Goal: Task Accomplishment & Management: Use online tool/utility

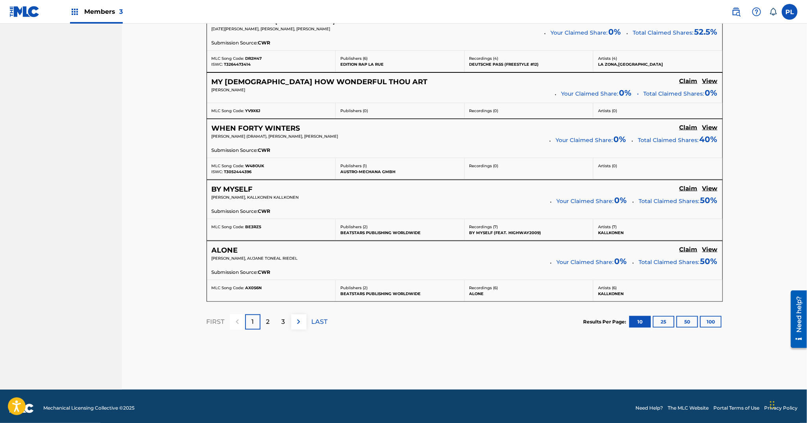
click at [270, 318] on div "2" at bounding box center [267, 321] width 15 height 15
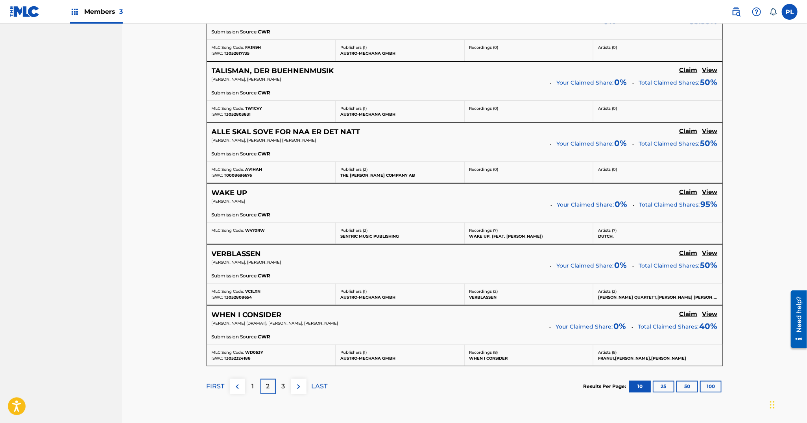
scroll to position [631, 0]
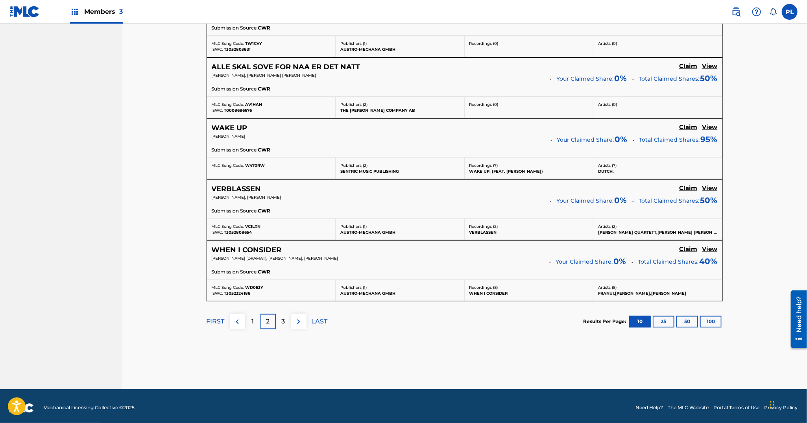
click at [284, 323] on div "3" at bounding box center [283, 321] width 15 height 15
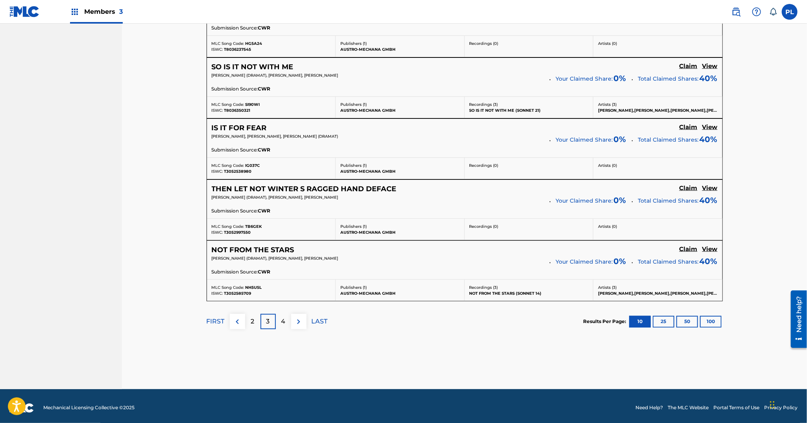
click at [712, 318] on button "100" at bounding box center [711, 322] width 22 height 12
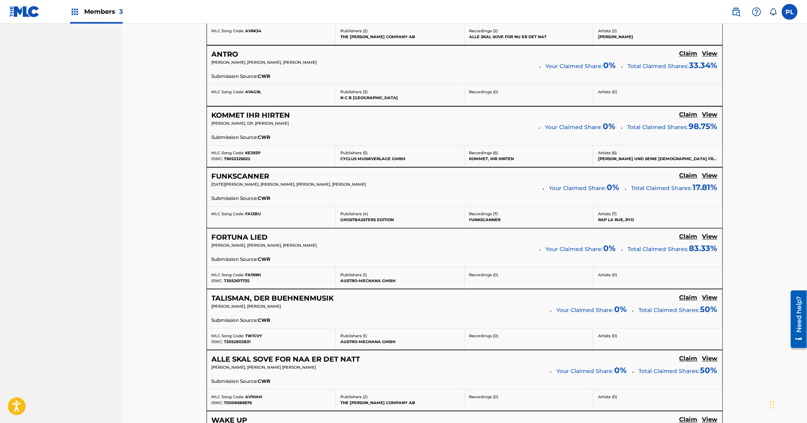
scroll to position [860, 0]
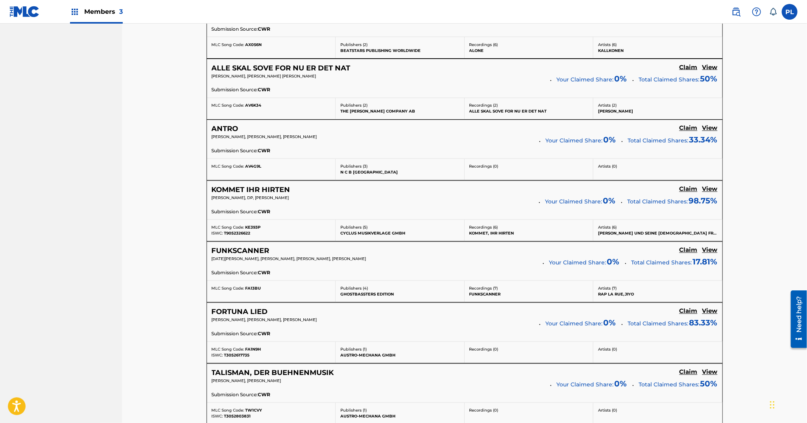
drag, startPoint x: 455, startPoint y: 205, endPoint x: 176, endPoint y: 271, distance: 287.0
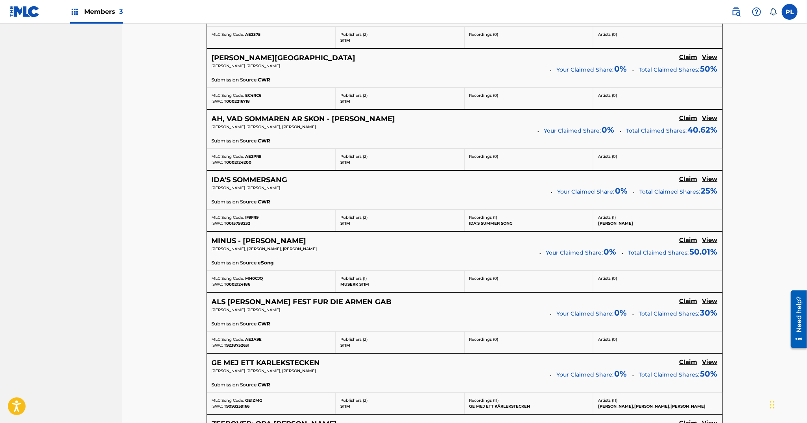
scroll to position [3739, 0]
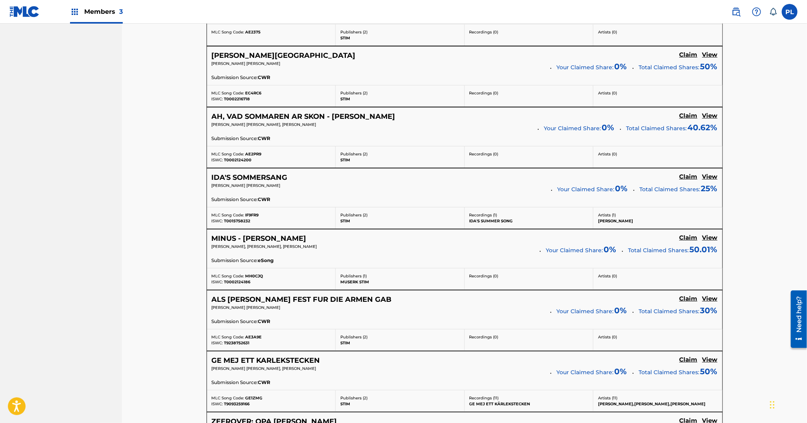
click at [709, 173] on h5 "View" at bounding box center [709, 176] width 15 height 7
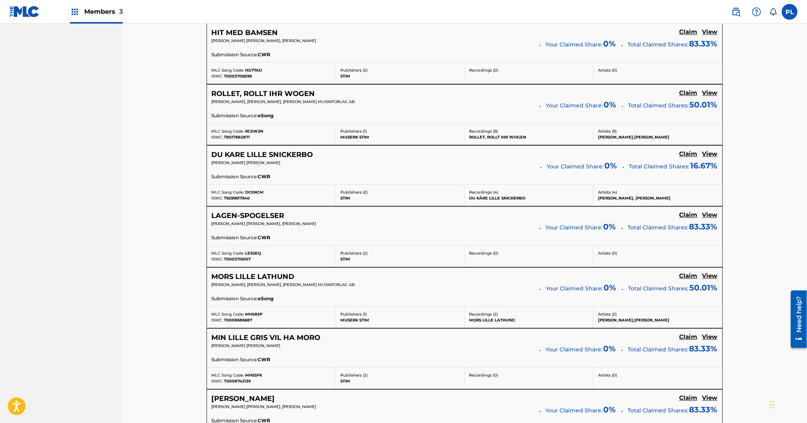
scroll to position [4860, 0]
click at [710, 150] on h5 "View" at bounding box center [709, 153] width 15 height 7
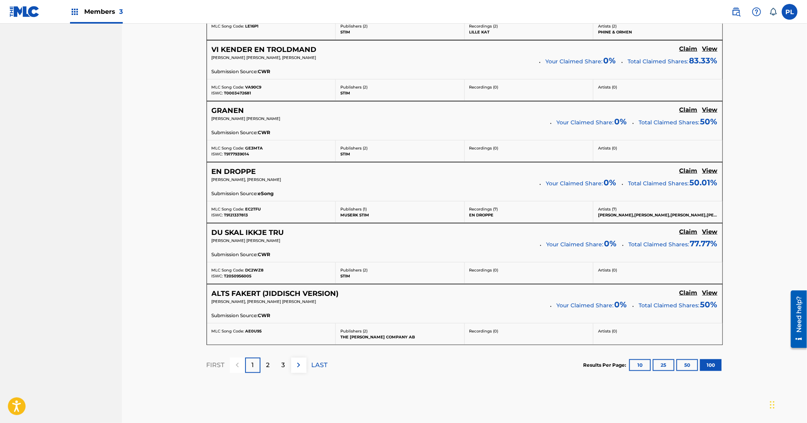
scroll to position [6074, 0]
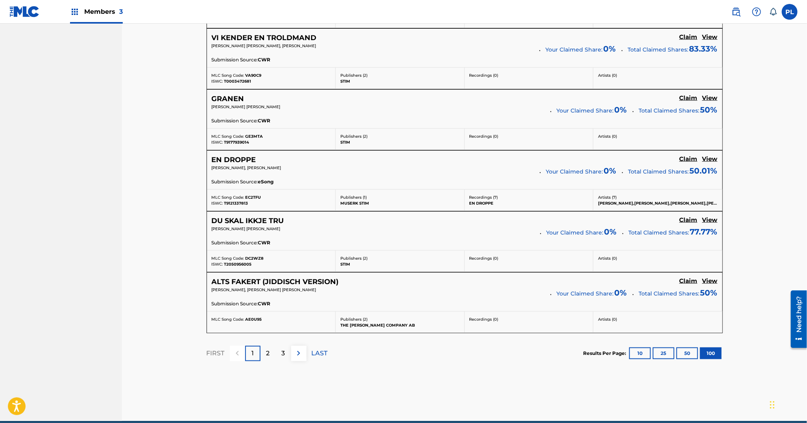
click at [262, 346] on div "2" at bounding box center [267, 353] width 15 height 15
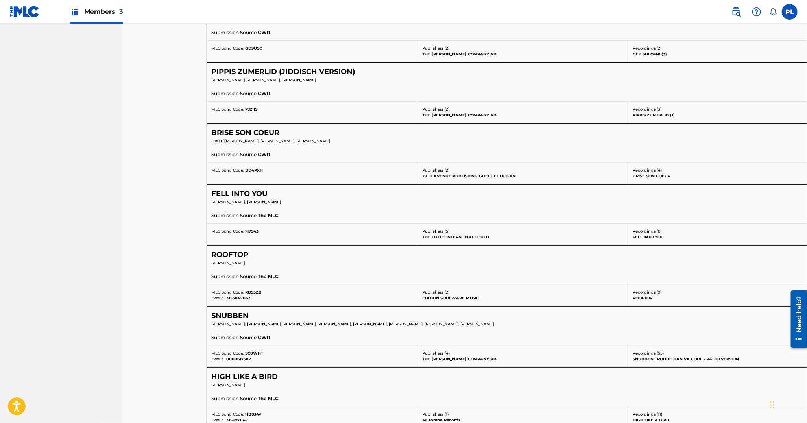
scroll to position [434, 0]
click at [443, 199] on p "EMILY KATHRYN FALVEY, PRESTON RIEDEL" at bounding box center [542, 202] width 660 height 6
click at [417, 204] on div "EMILY KATHRYN FALVEY, PRESTON RIEDEL" at bounding box center [542, 204] width 660 height 11
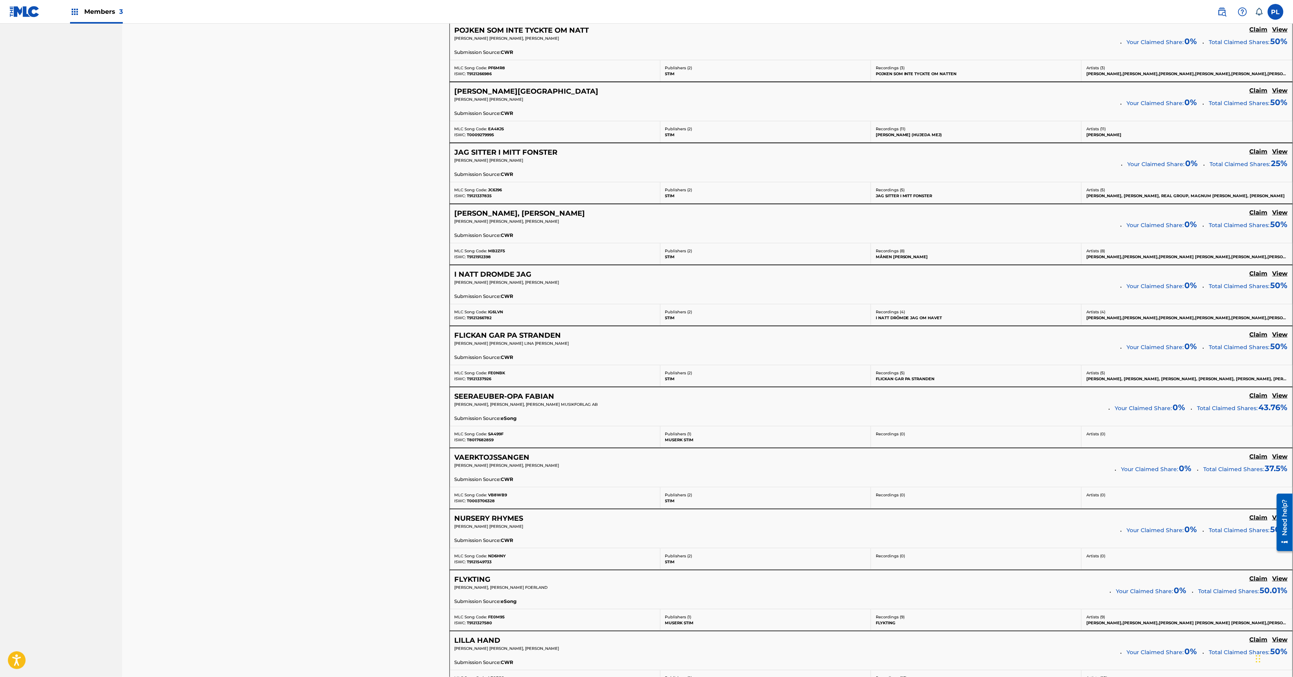
scroll to position [5539, 0]
click at [807, 93] on h5 "View" at bounding box center [1279, 89] width 15 height 7
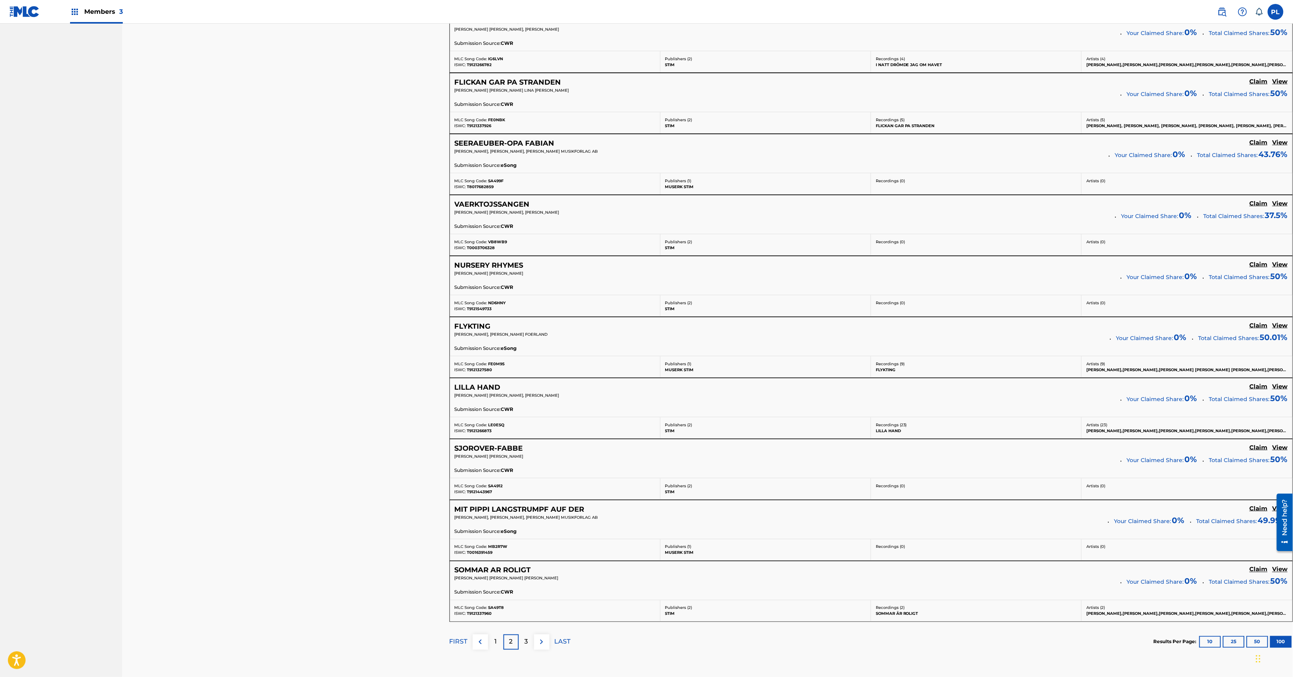
scroll to position [5878, 0]
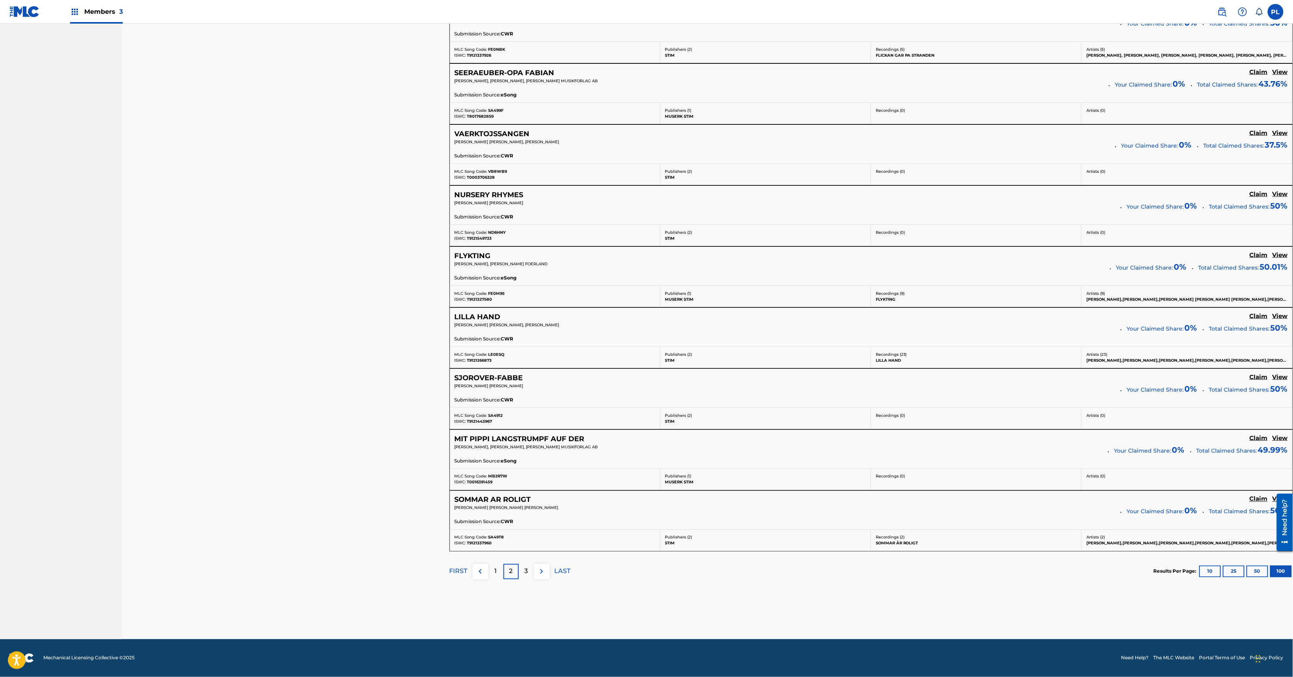
click at [526, 423] on p "3" at bounding box center [526, 571] width 4 height 9
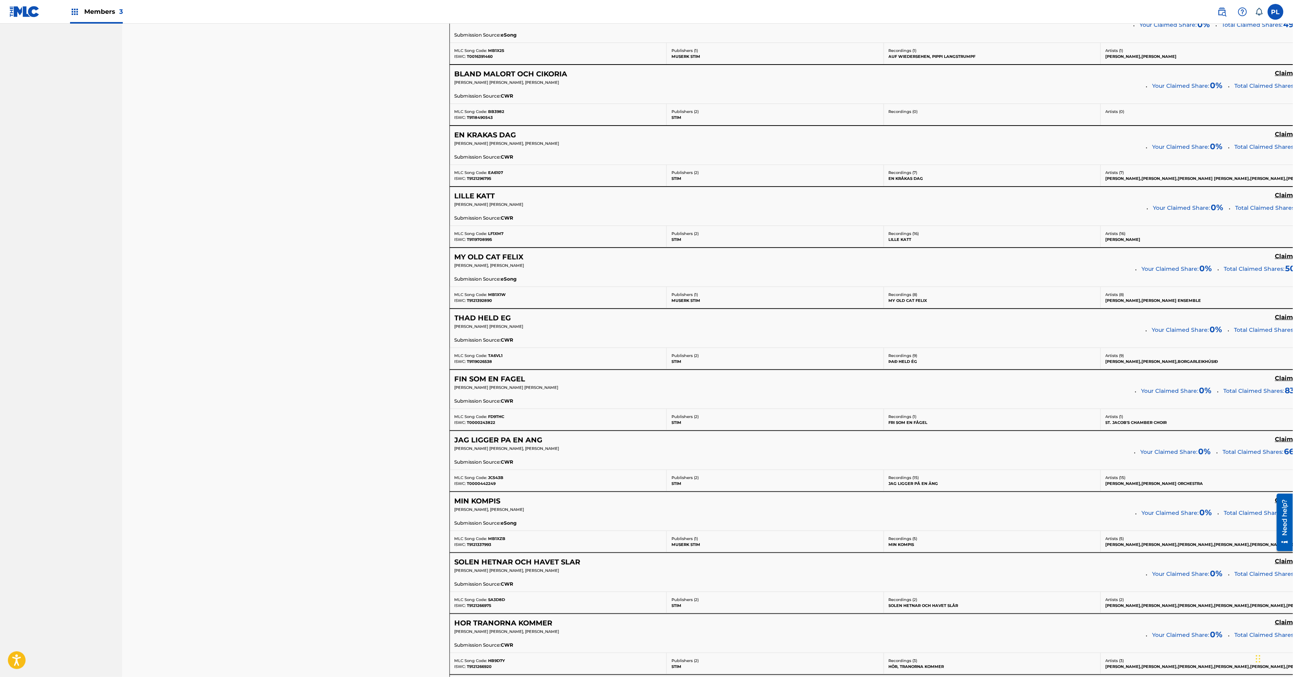
scroll to position [3751, 0]
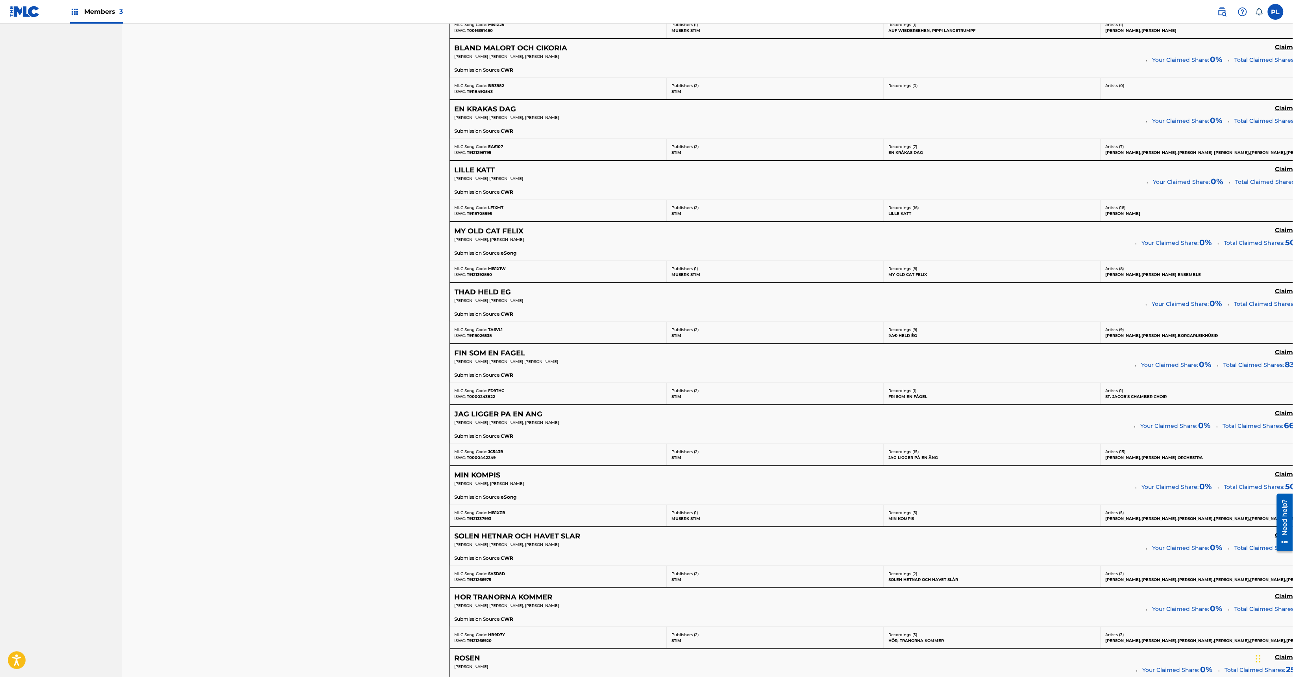
click at [807, 173] on h5 "View" at bounding box center [1305, 169] width 15 height 7
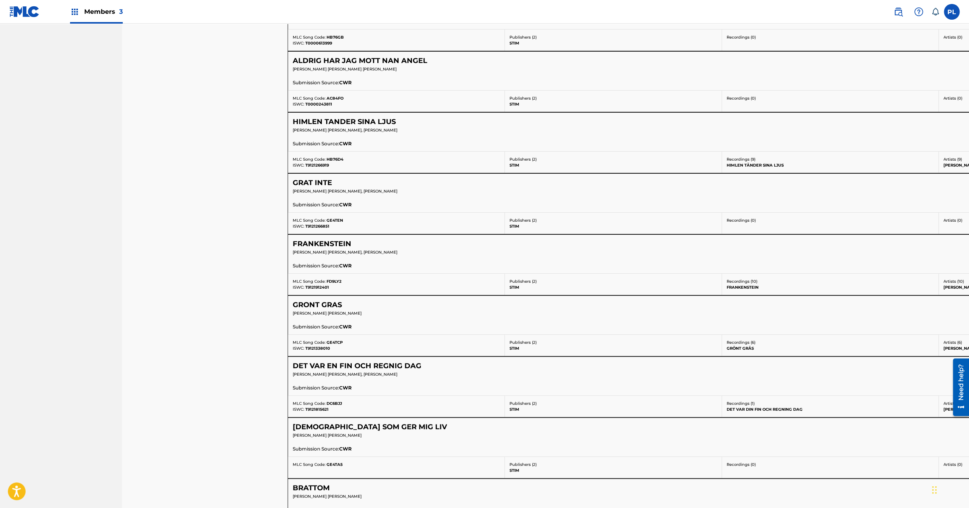
scroll to position [6011, 0]
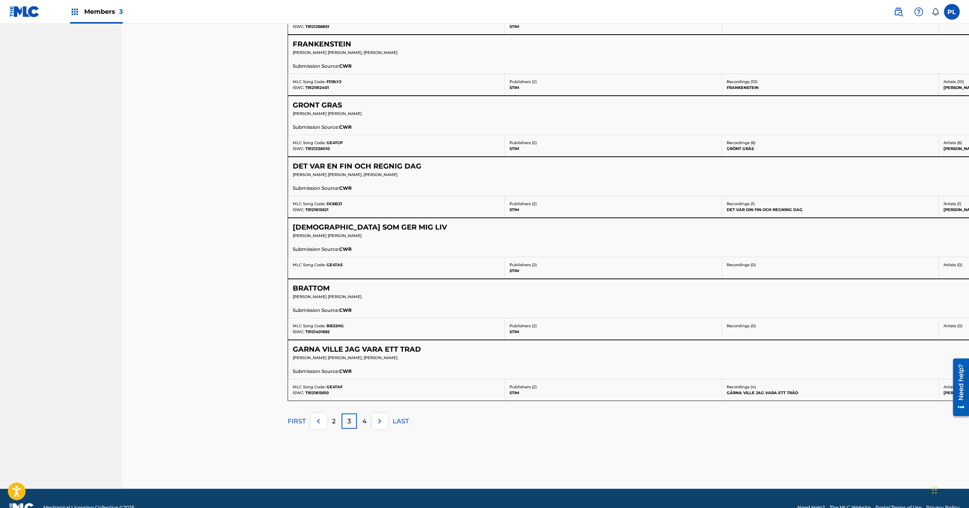
click at [362, 416] on p "4" at bounding box center [364, 420] width 4 height 9
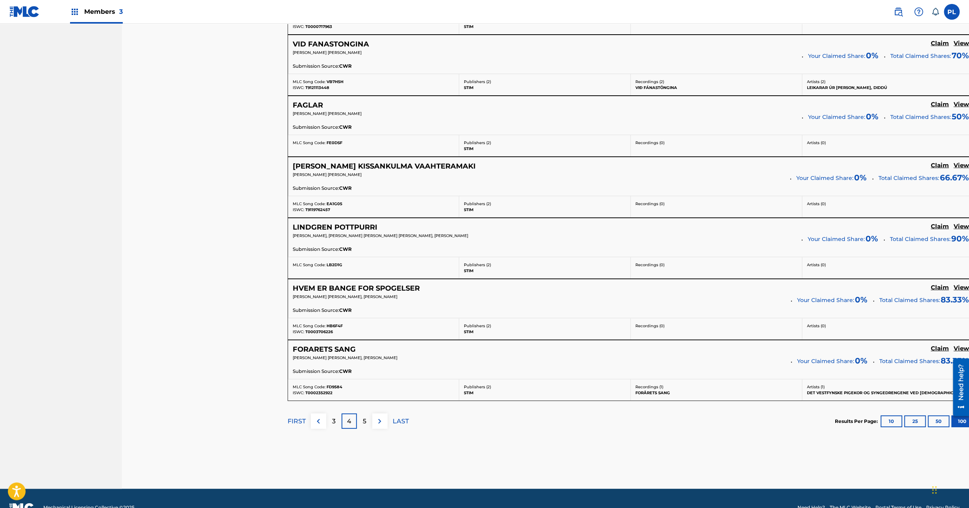
click at [366, 416] on p "5" at bounding box center [365, 420] width 4 height 9
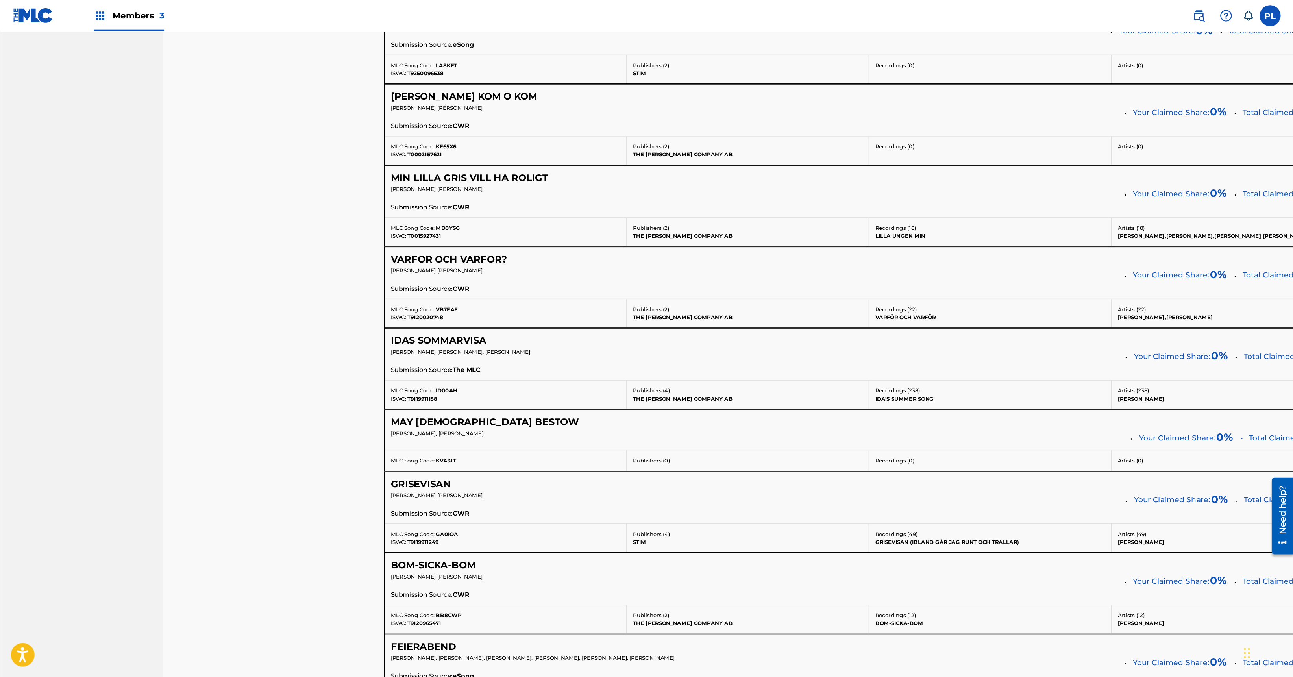
scroll to position [4508, 0]
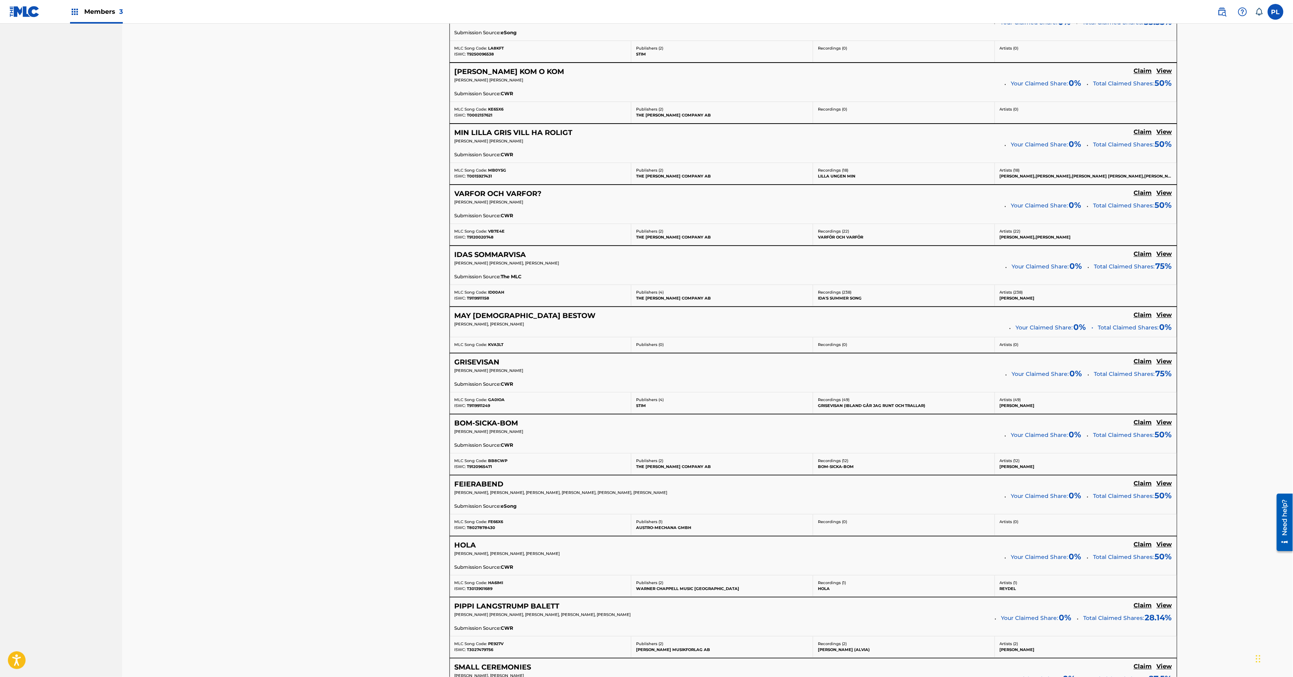
click at [807, 258] on h5 "View" at bounding box center [1163, 254] width 15 height 7
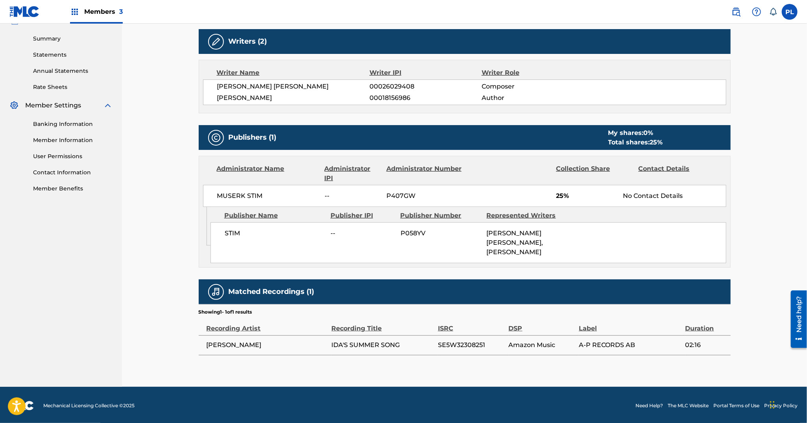
click at [464, 343] on span "SE5W32308251" at bounding box center [471, 344] width 67 height 9
click at [484, 279] on div "Matched Recordings (1)" at bounding box center [465, 291] width 532 height 25
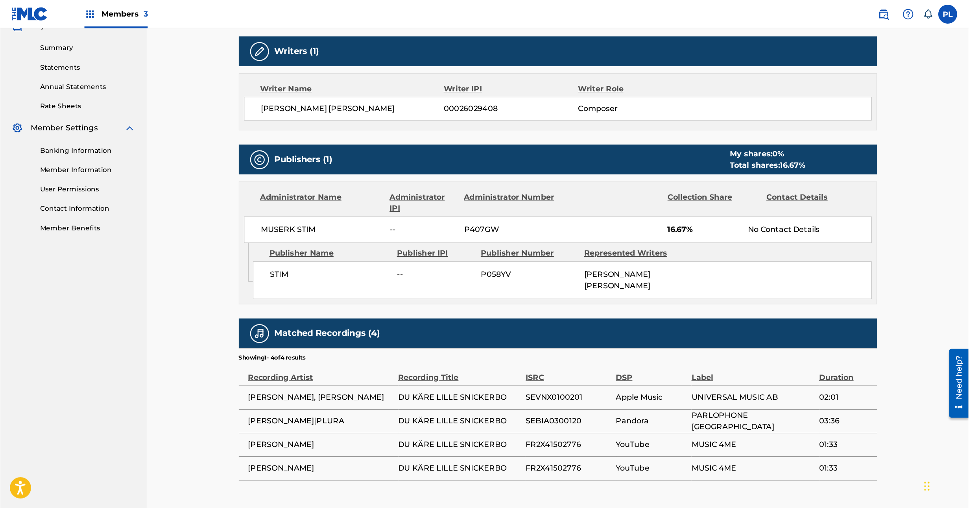
scroll to position [207, 0]
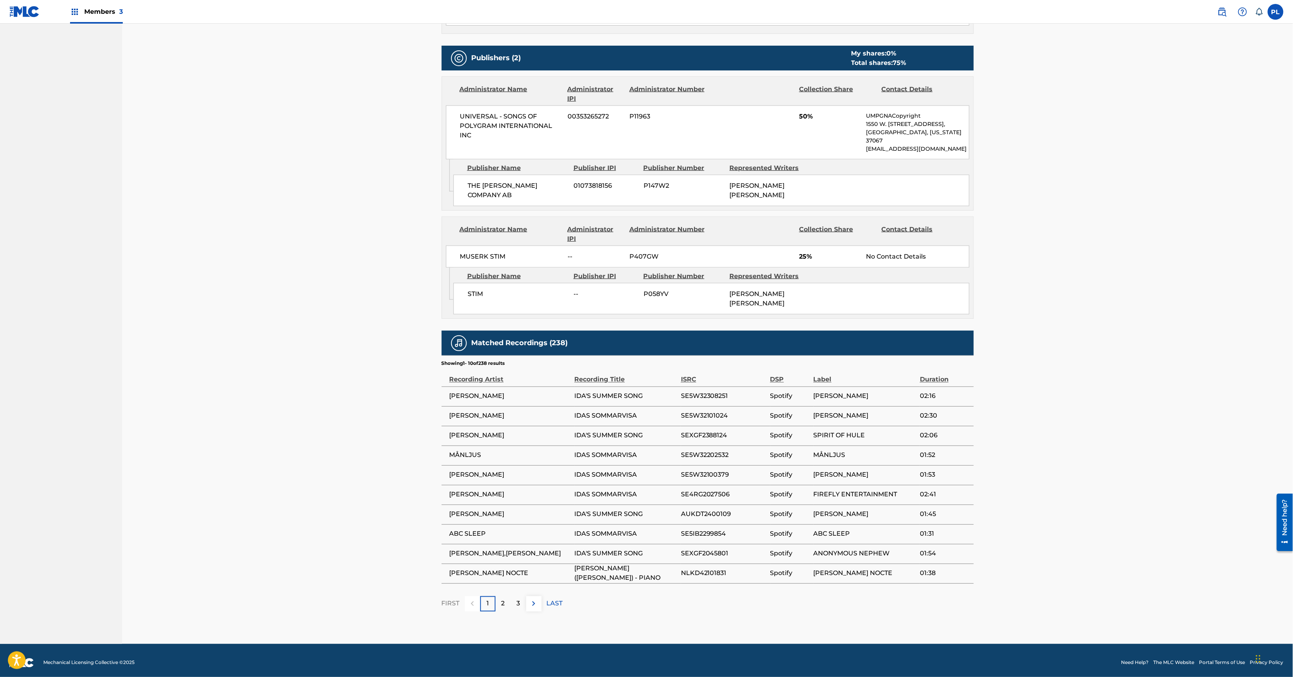
scroll to position [549, 0]
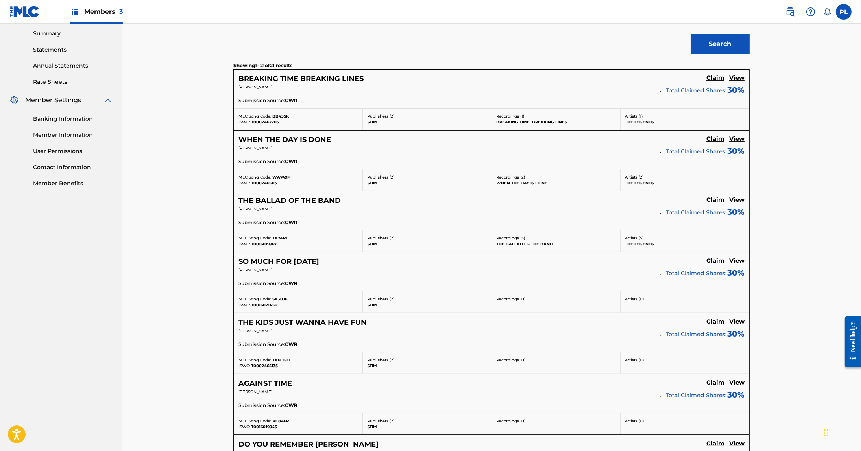
scroll to position [253, 0]
